Goal: Task Accomplishment & Management: Manage account settings

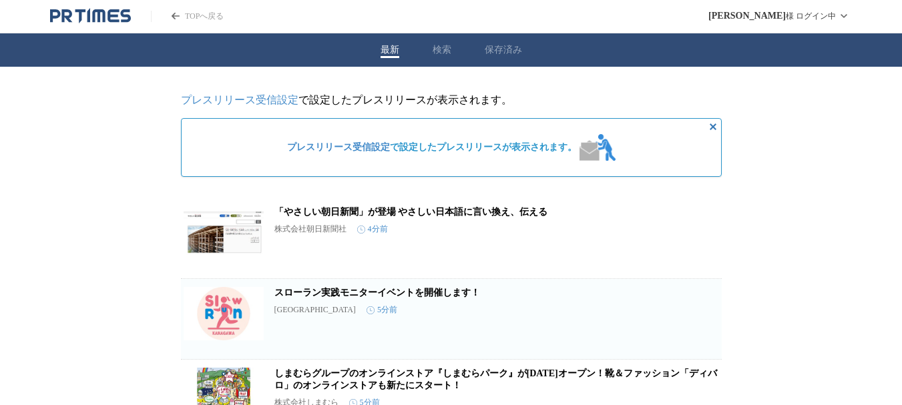
click at [275, 95] on link "プレスリリース受信設定" at bounding box center [239, 99] width 117 height 11
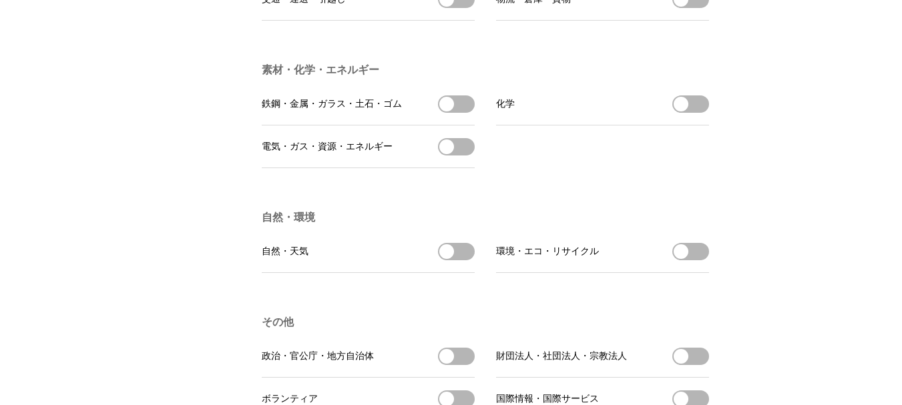
scroll to position [4071, 0]
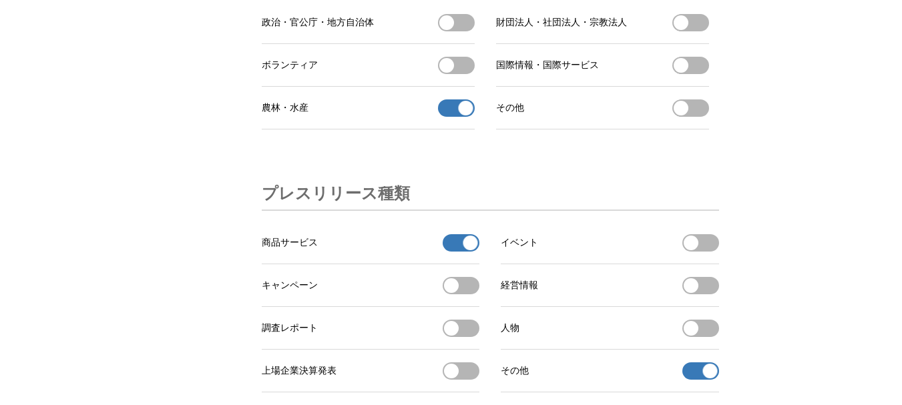
click at [455, 252] on button "商品サービスの受信を解除" at bounding box center [461, 242] width 37 height 17
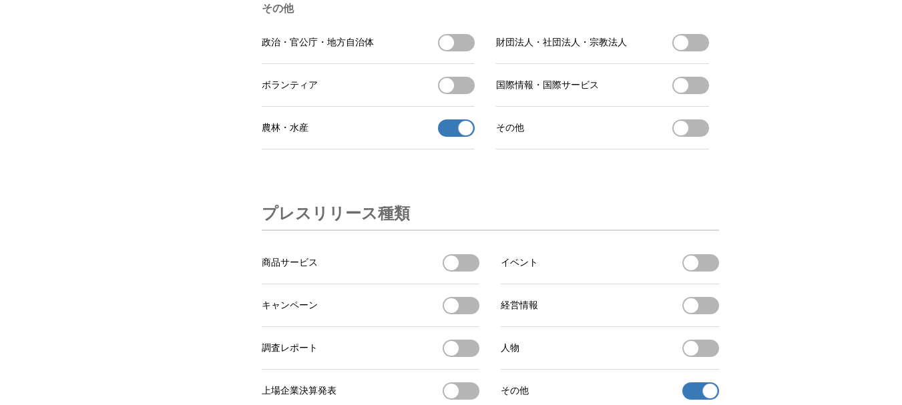
scroll to position [4272, 0]
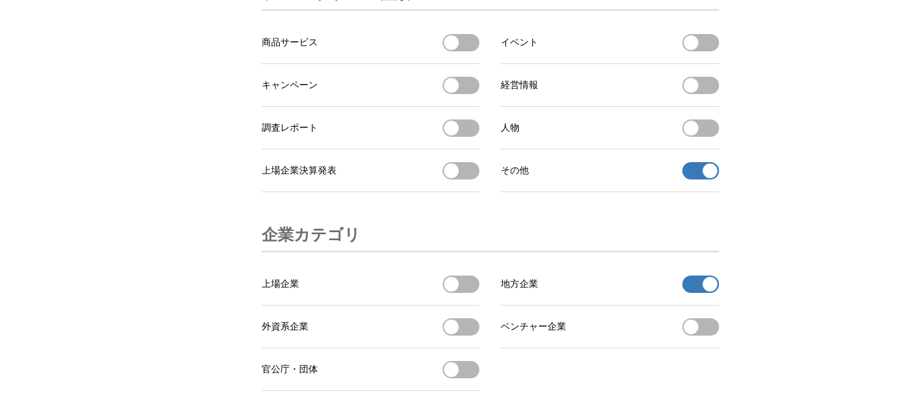
click at [695, 180] on button "その他 の受信を解除" at bounding box center [700, 170] width 37 height 17
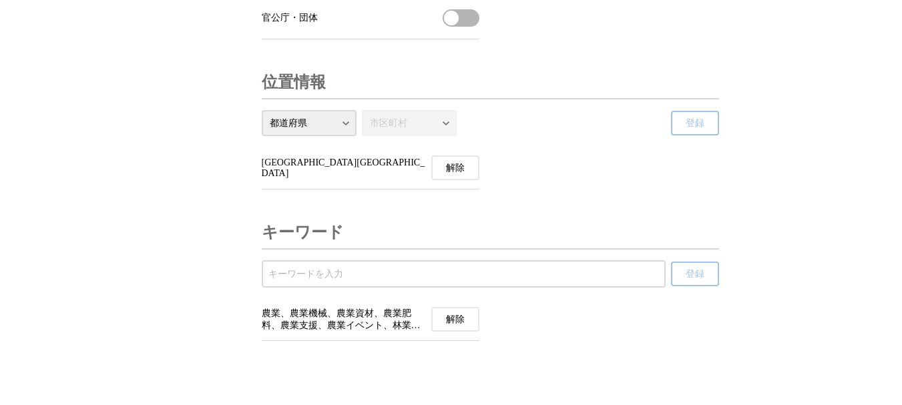
scroll to position [4506, 0]
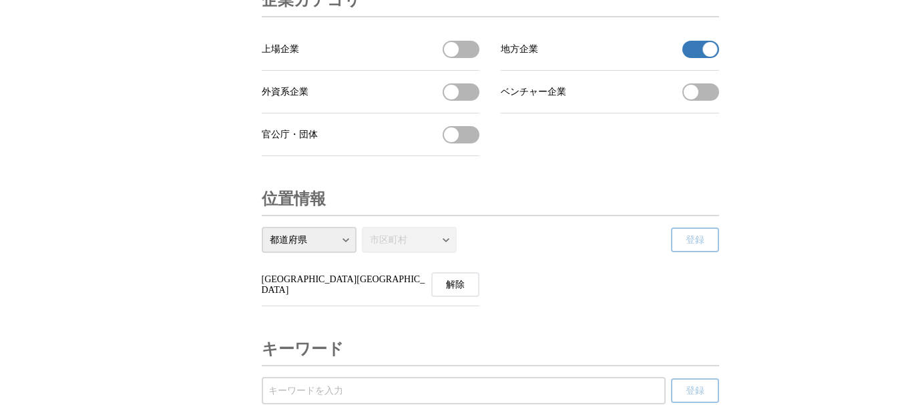
click at [690, 58] on button "地方企業の受信を解除" at bounding box center [700, 49] width 37 height 17
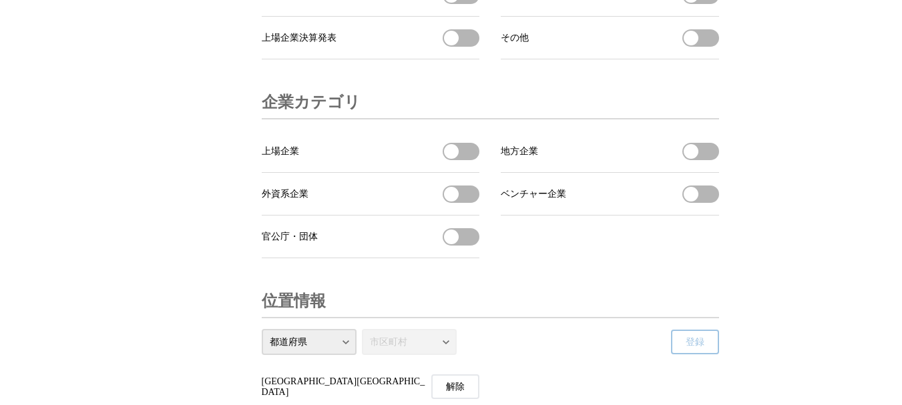
scroll to position [4472, 0]
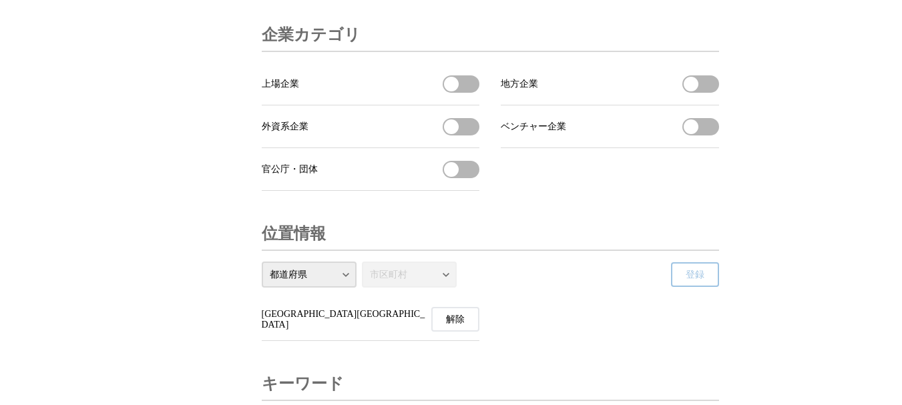
click at [711, 93] on button "地方企業を受信する" at bounding box center [700, 83] width 37 height 17
click at [711, 135] on button "ベンチャー企業を受信する" at bounding box center [700, 126] width 37 height 17
click at [469, 93] on button "上場企業を受信する" at bounding box center [461, 83] width 37 height 17
click at [466, 135] on button "外資系企業を受信する" at bounding box center [461, 126] width 37 height 17
click at [469, 178] on button "官公庁・団体を受信する" at bounding box center [461, 169] width 37 height 17
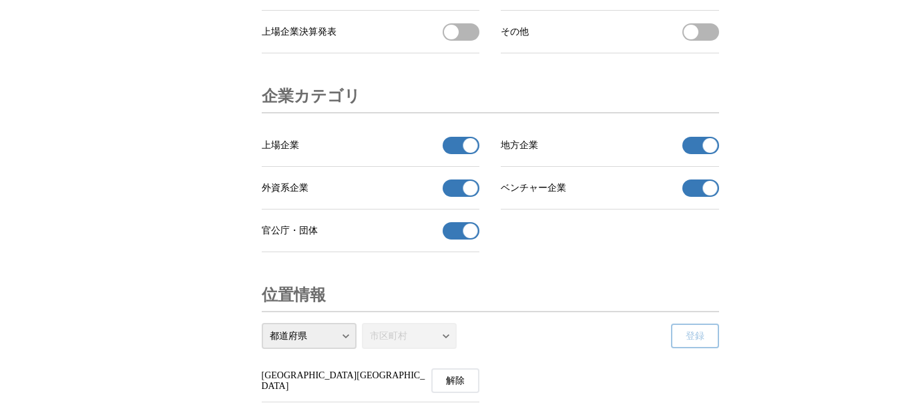
scroll to position [4253, 0]
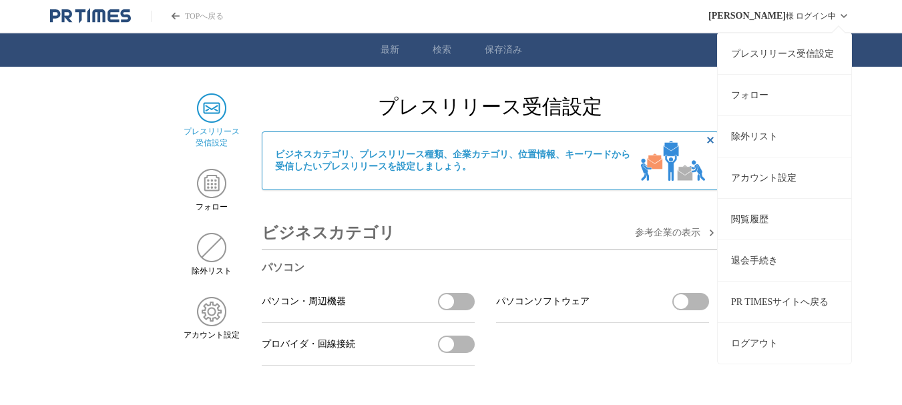
click at [842, 17] on icon at bounding box center [844, 16] width 16 height 16
click at [738, 344] on button "ログアウト" at bounding box center [783, 342] width 133 height 41
